Goal: Book appointment/travel/reservation

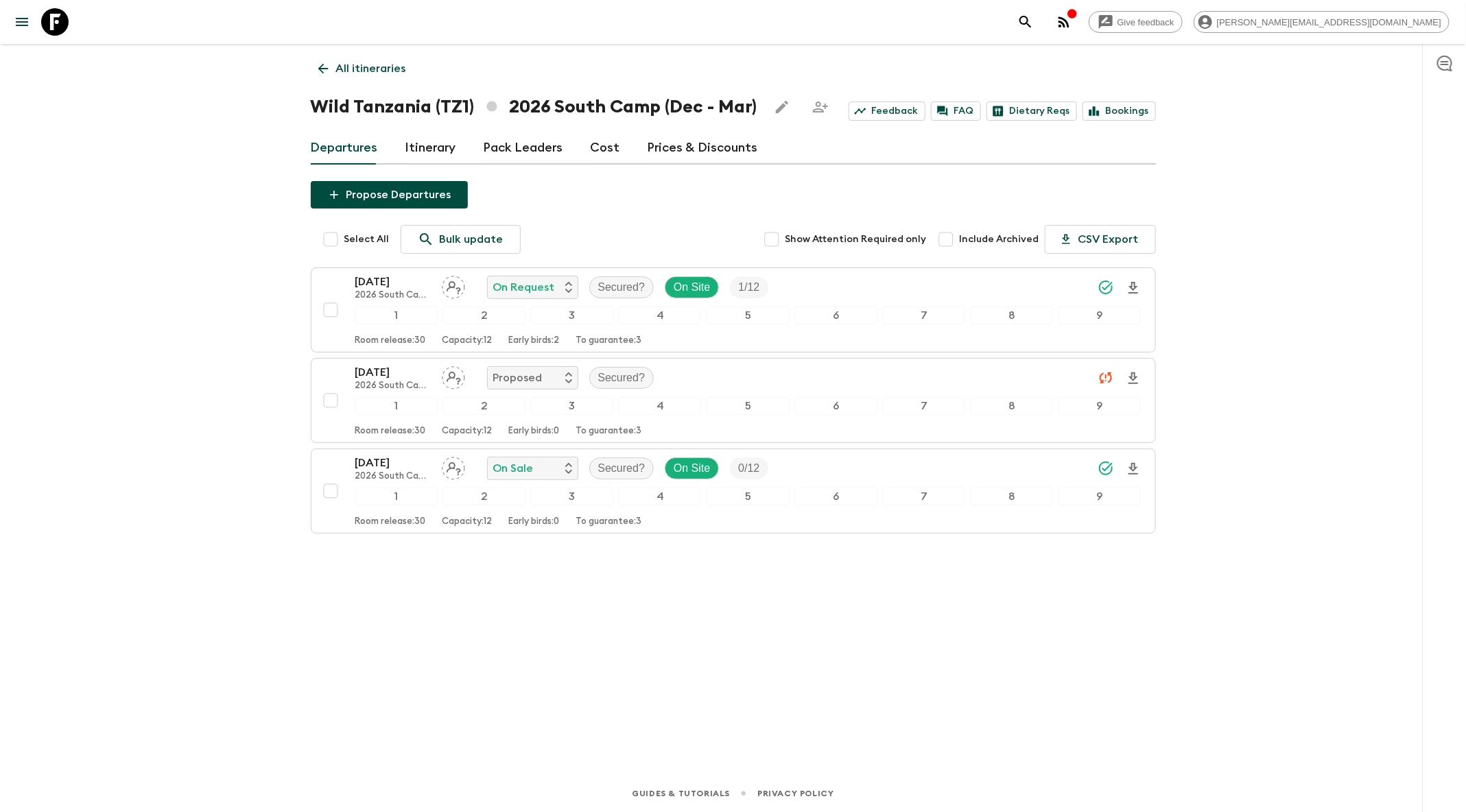
click at [1039, 27] on button "search adventures" at bounding box center [1026, 21] width 27 height 27
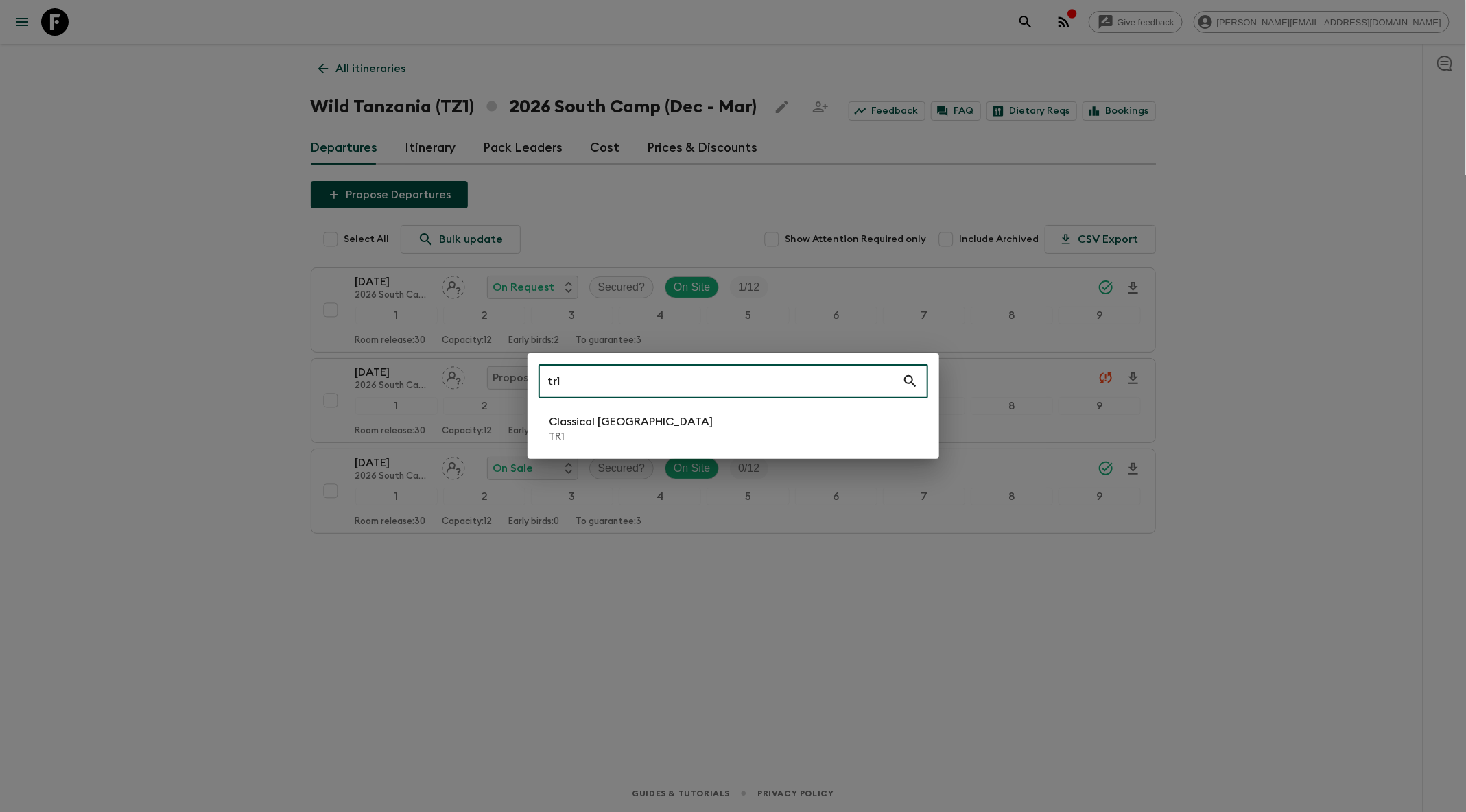
type input "tr1"
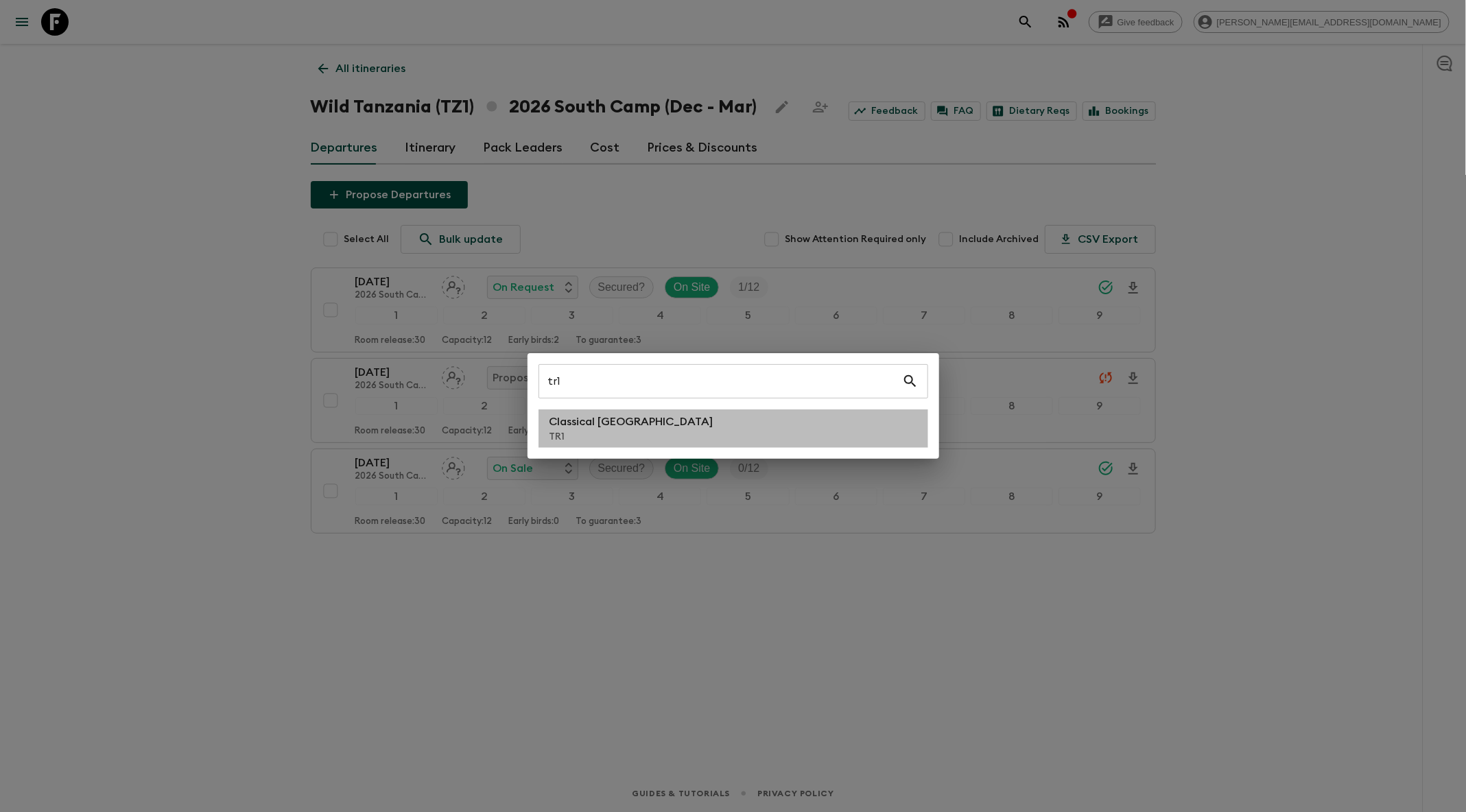
click at [772, 416] on li "Classical Türkiye TR1" at bounding box center [733, 429] width 390 height 39
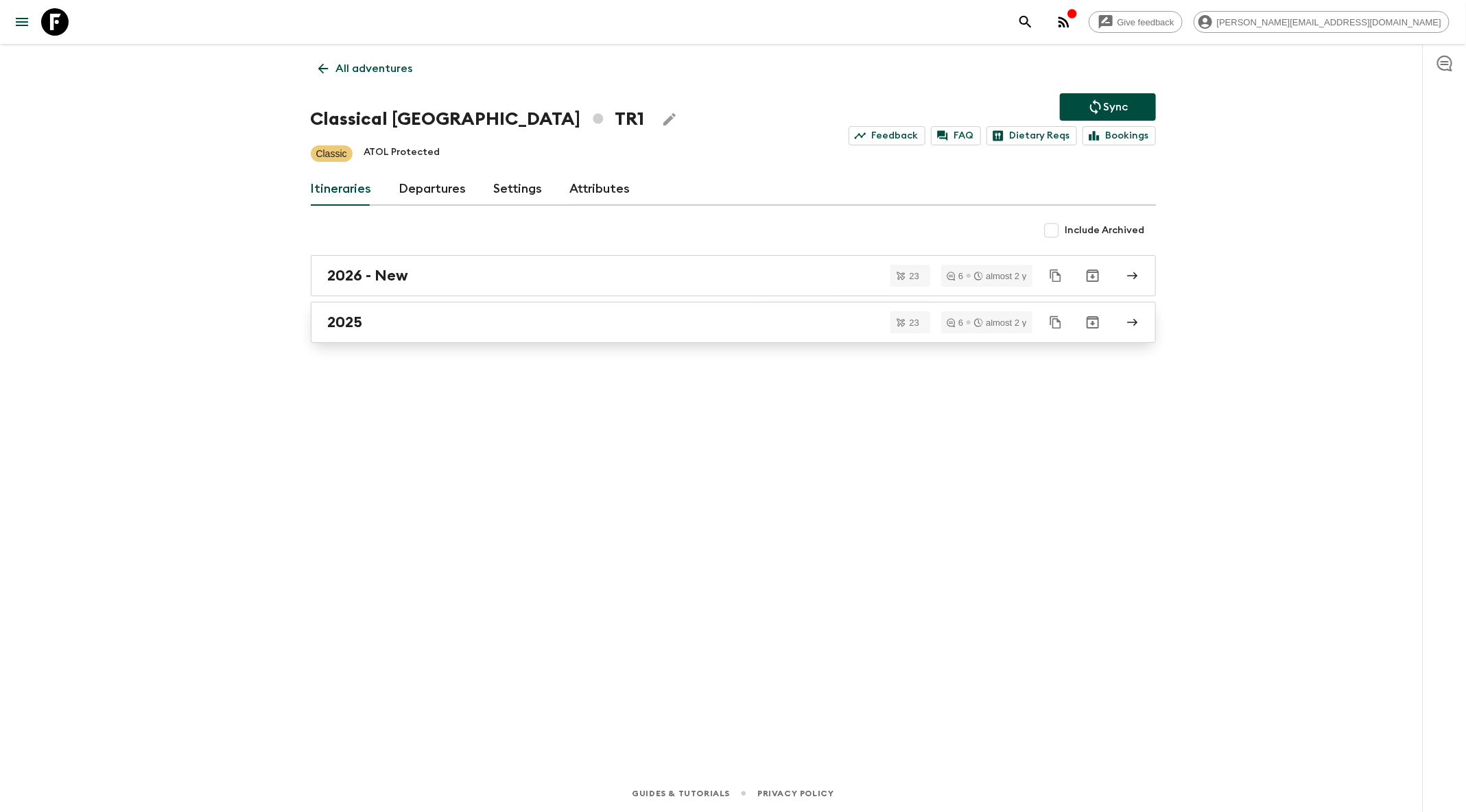
click at [641, 331] on link "2025" at bounding box center [733, 322] width 845 height 41
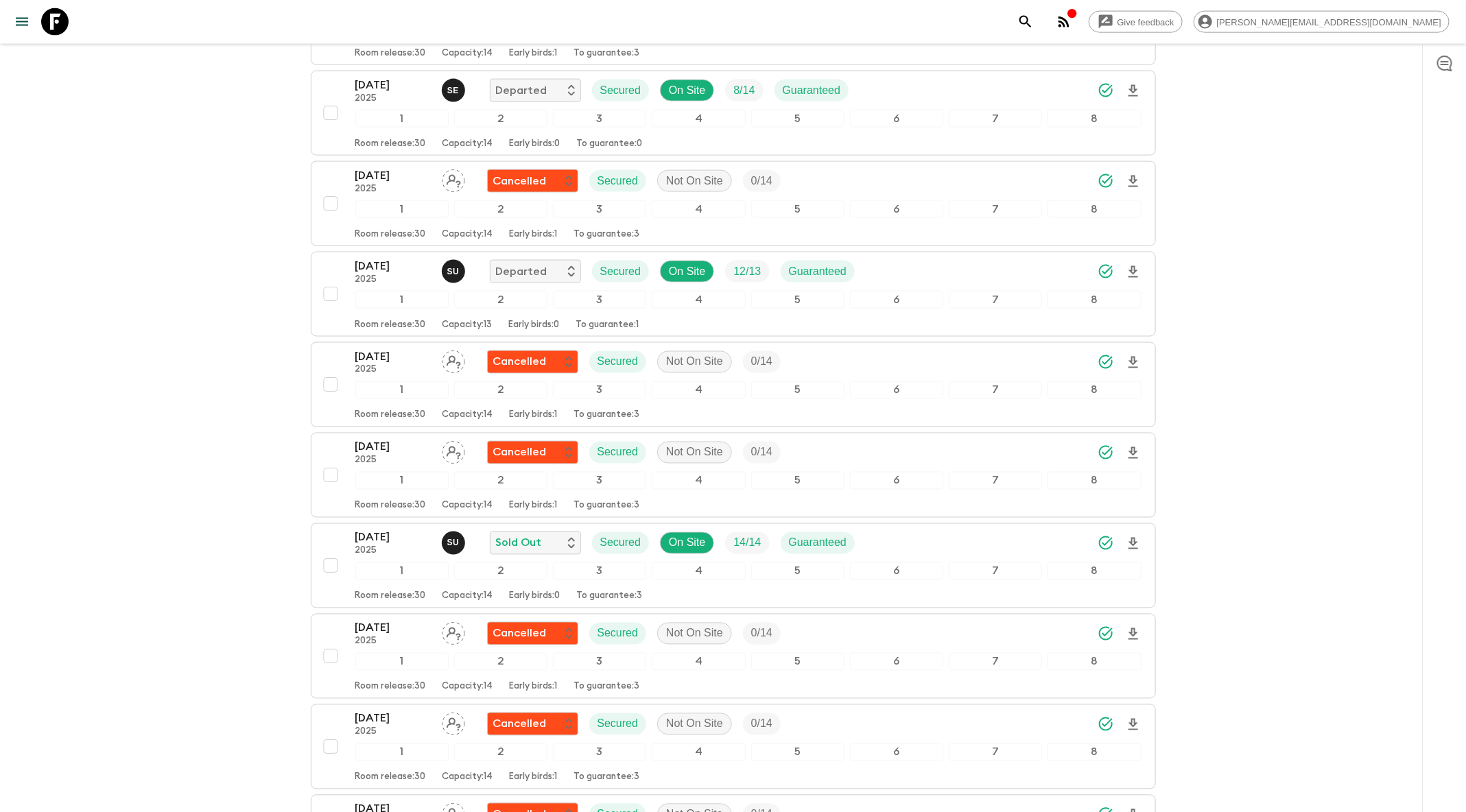
scroll to position [1104, 0]
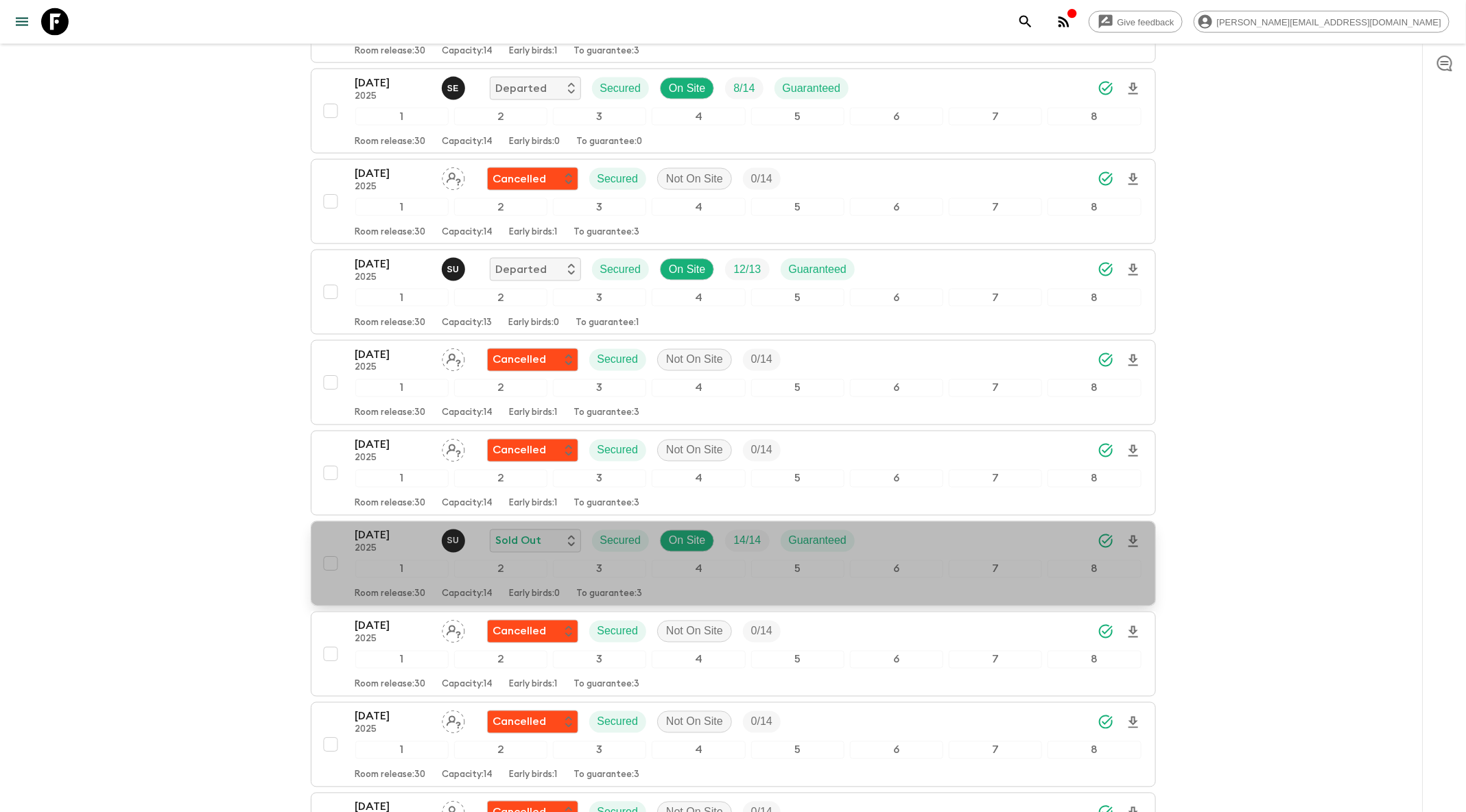
click at [927, 528] on div "[DATE] 2025 S U Sold Out Secured On Site 14 / 14 Guaranteed" at bounding box center [748, 541] width 786 height 27
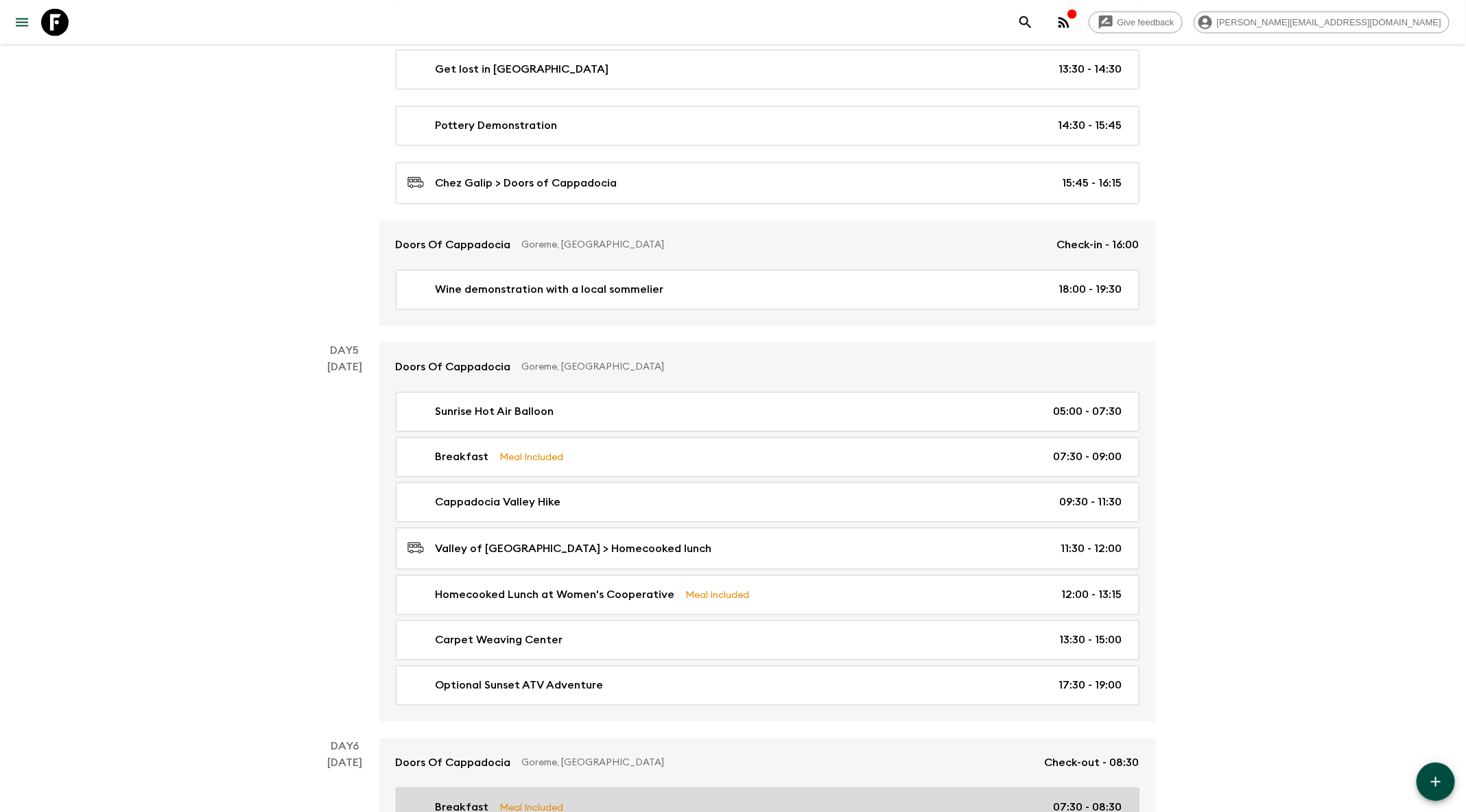
scroll to position [1511, 0]
